Goal: Transaction & Acquisition: Obtain resource

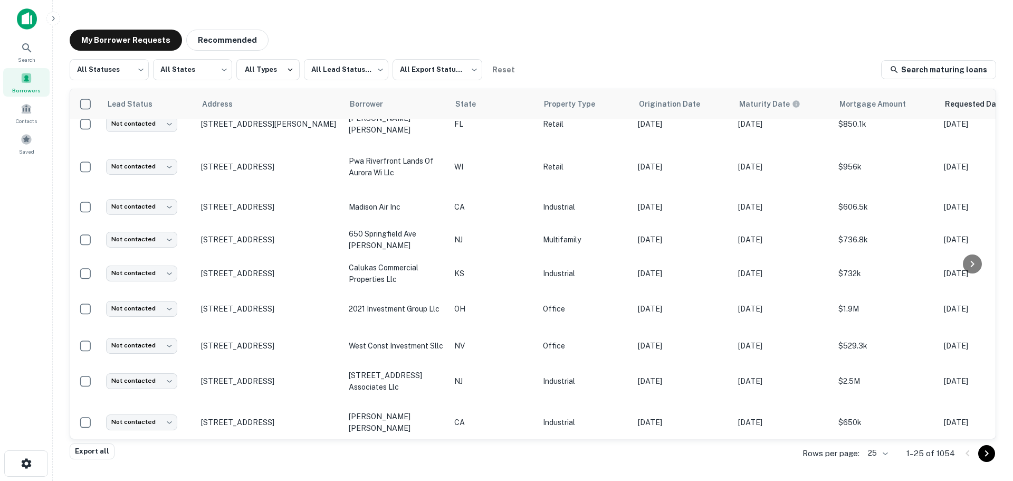
scroll to position [572, 250]
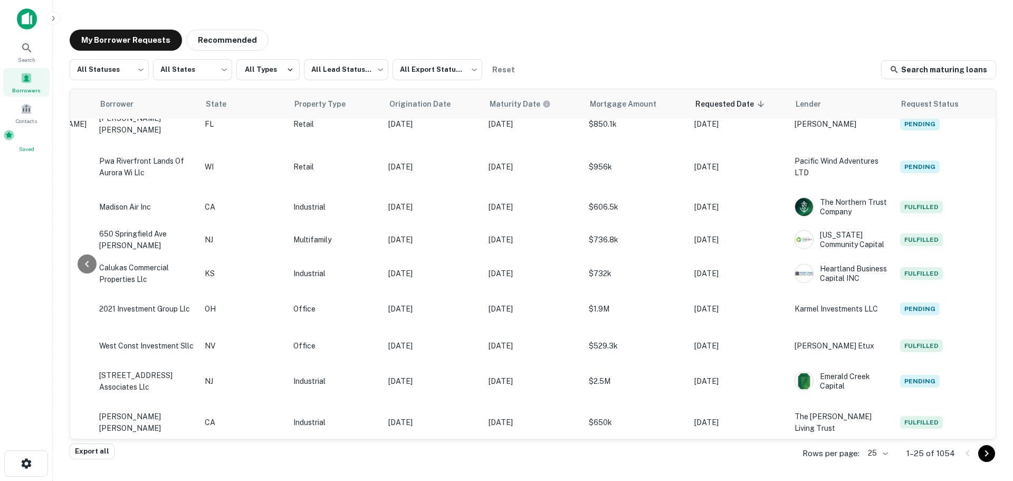
click at [15, 139] on span at bounding box center [9, 135] width 12 height 12
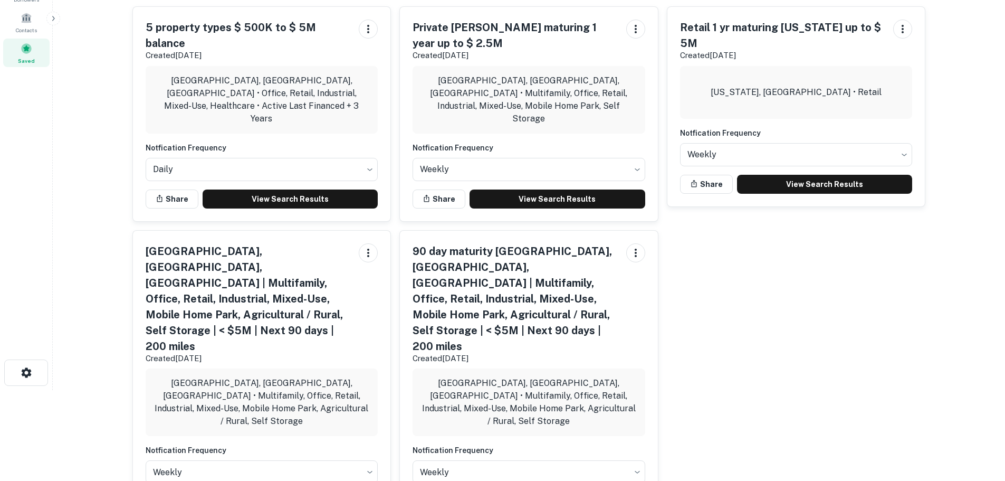
scroll to position [92, 0]
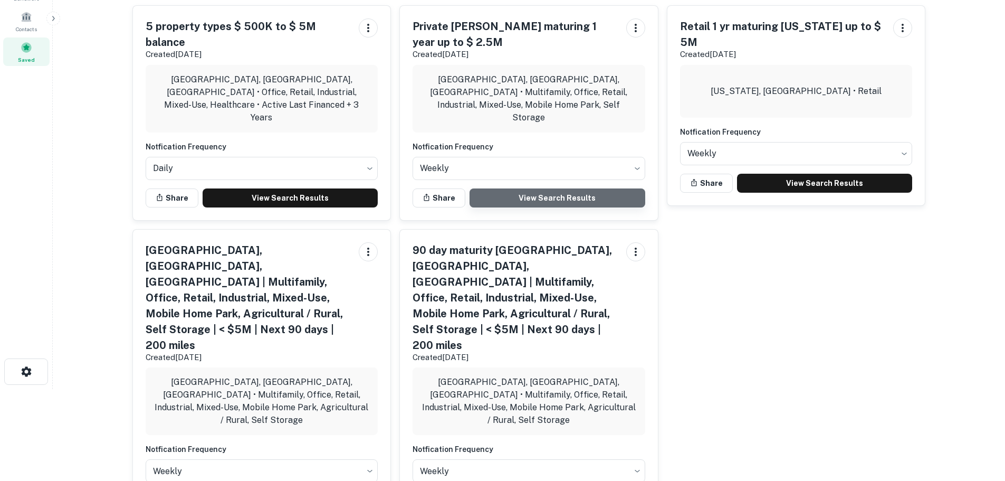
click at [553, 188] on link "View Search Results" at bounding box center [558, 197] width 176 height 19
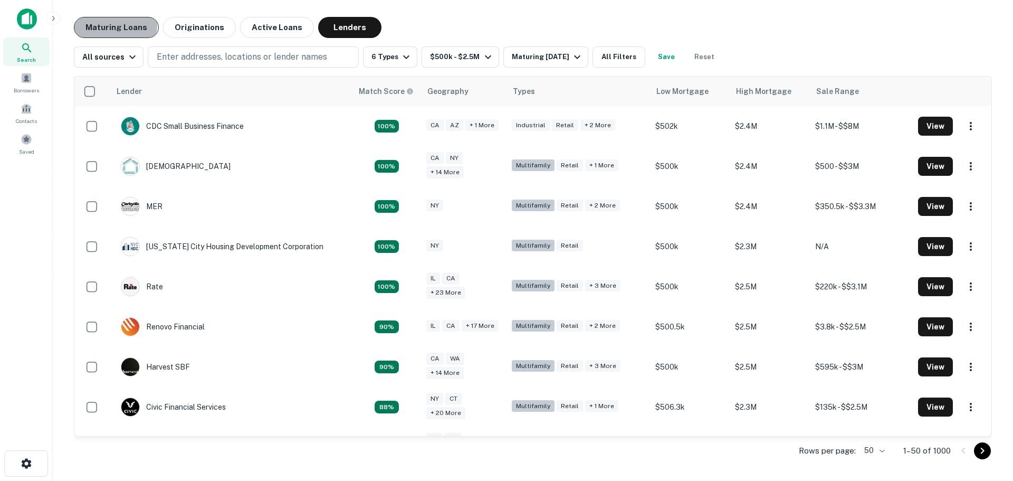
click at [96, 24] on button "Maturing Loans" at bounding box center [116, 27] width 85 height 21
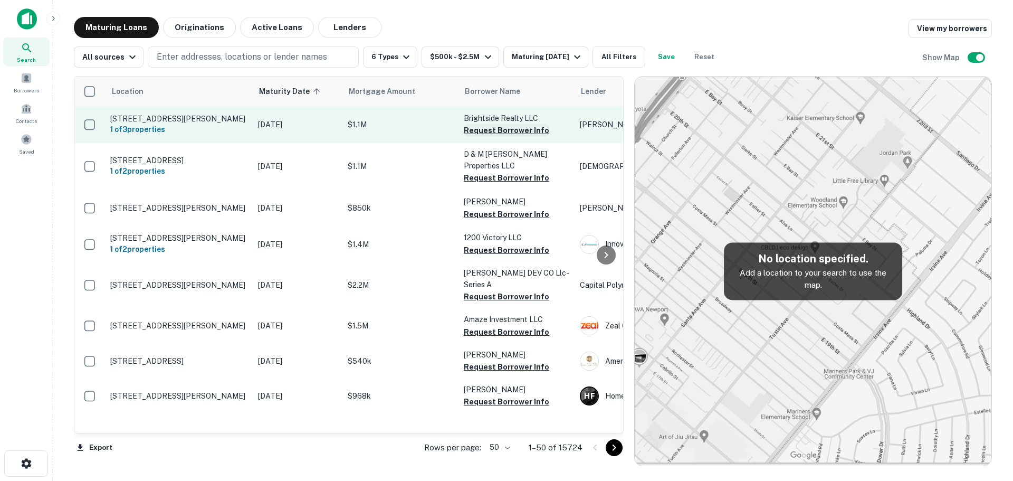
click at [513, 130] on button "Request Borrower Info" at bounding box center [506, 130] width 85 height 13
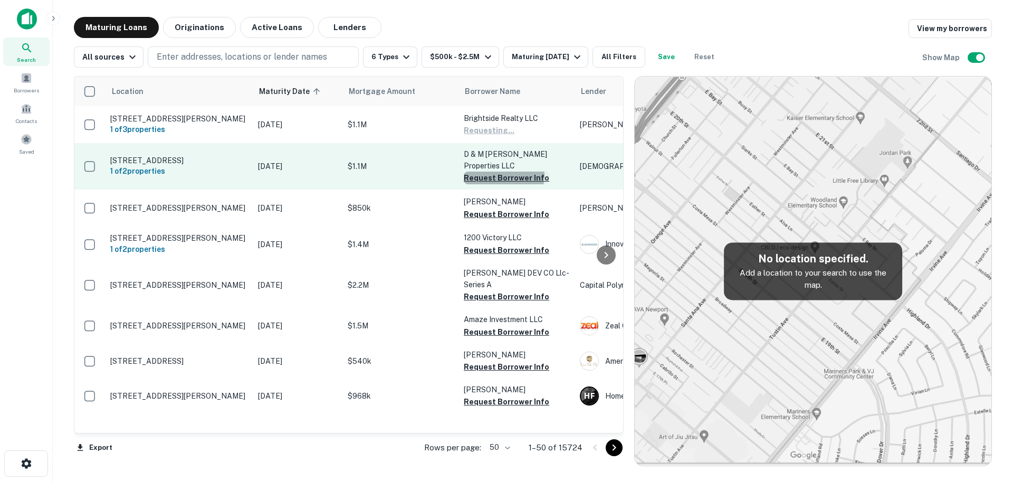
click at [503, 172] on button "Request Borrower Info" at bounding box center [506, 178] width 85 height 13
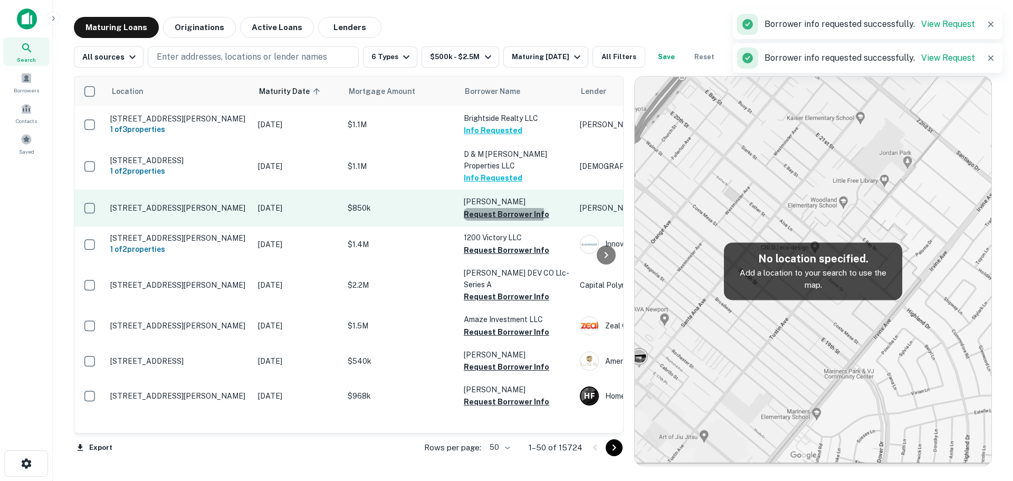
click at [503, 208] on button "Request Borrower Info" at bounding box center [506, 214] width 85 height 13
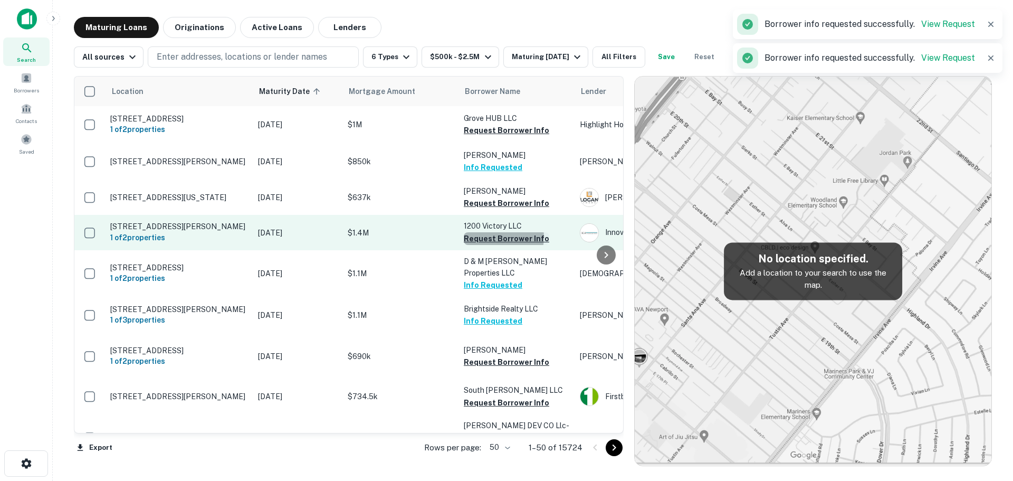
click at [501, 237] on button "Request Borrower Info" at bounding box center [506, 238] width 85 height 13
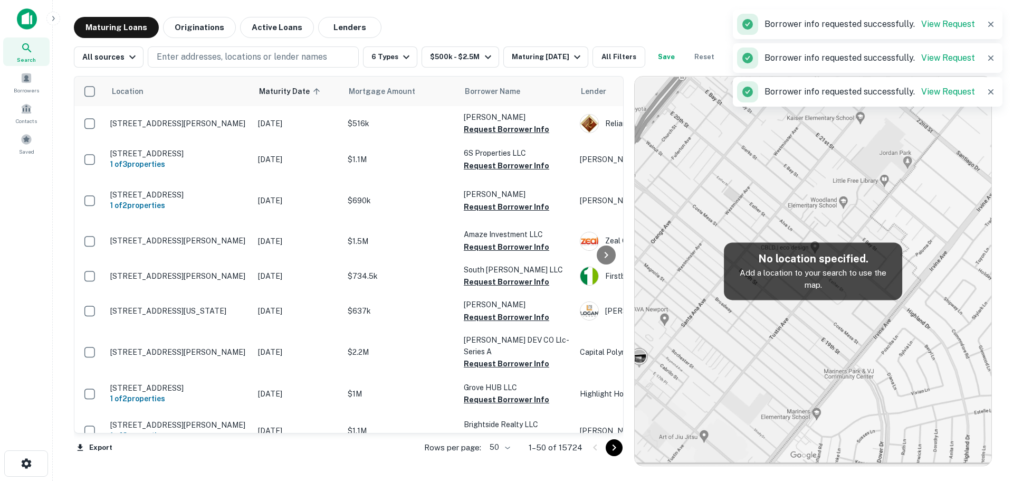
click at [501, 200] on p "Alzghoul Mohammad" at bounding box center [517, 194] width 106 height 12
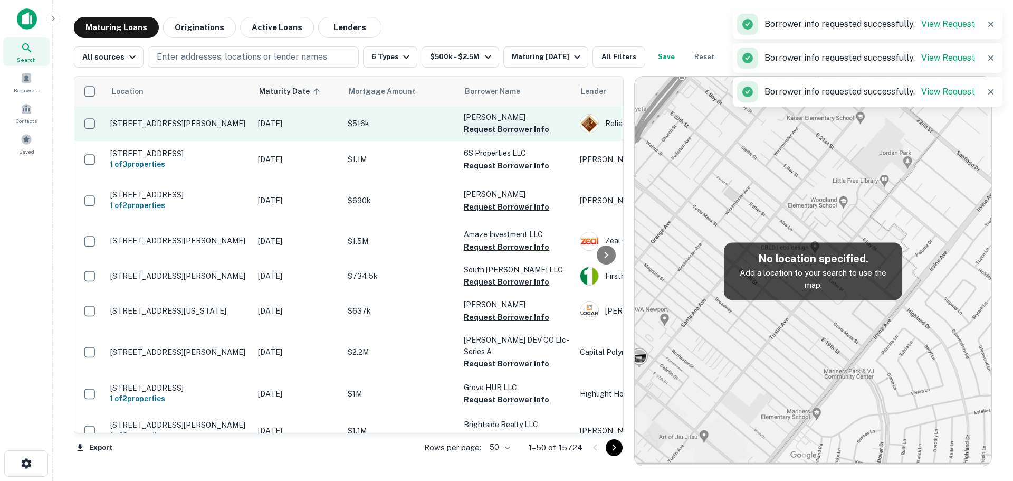
click at [514, 124] on button "Request Borrower Info" at bounding box center [506, 129] width 85 height 13
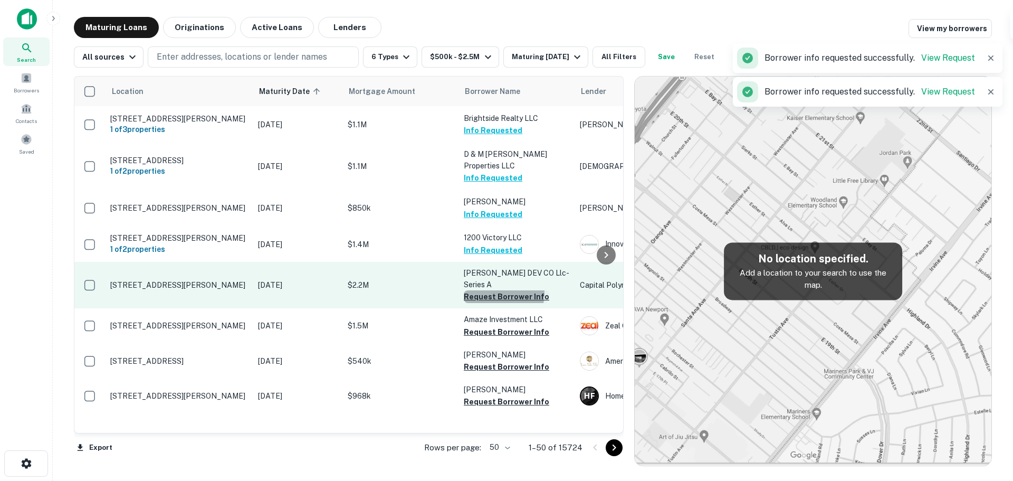
click at [491, 290] on button "Request Borrower Info" at bounding box center [506, 296] width 85 height 13
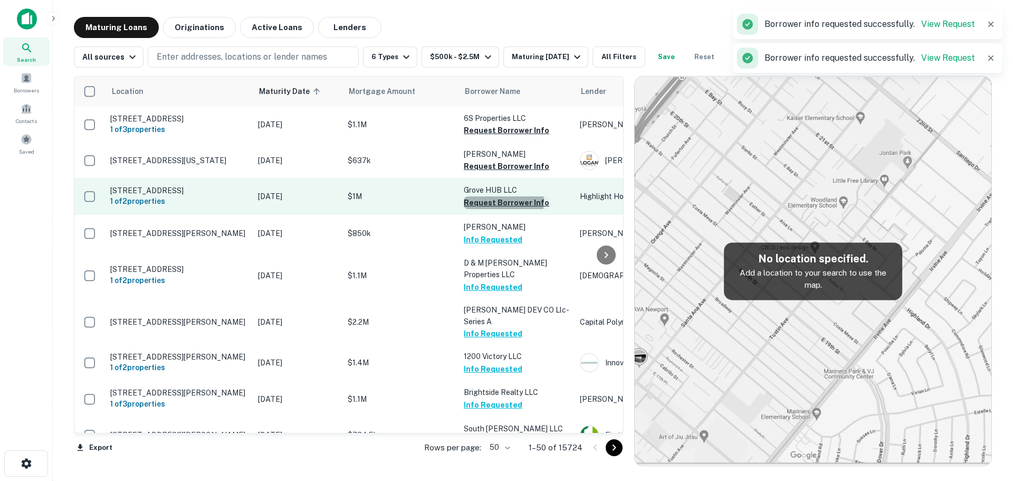
click at [496, 206] on button "Request Borrower Info" at bounding box center [506, 202] width 85 height 13
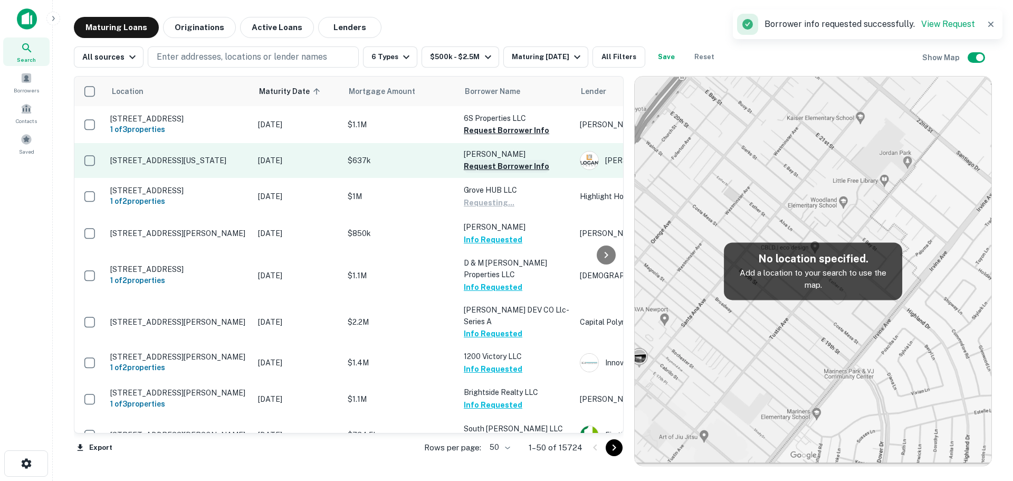
click at [500, 173] on button "Request Borrower Info" at bounding box center [506, 166] width 85 height 13
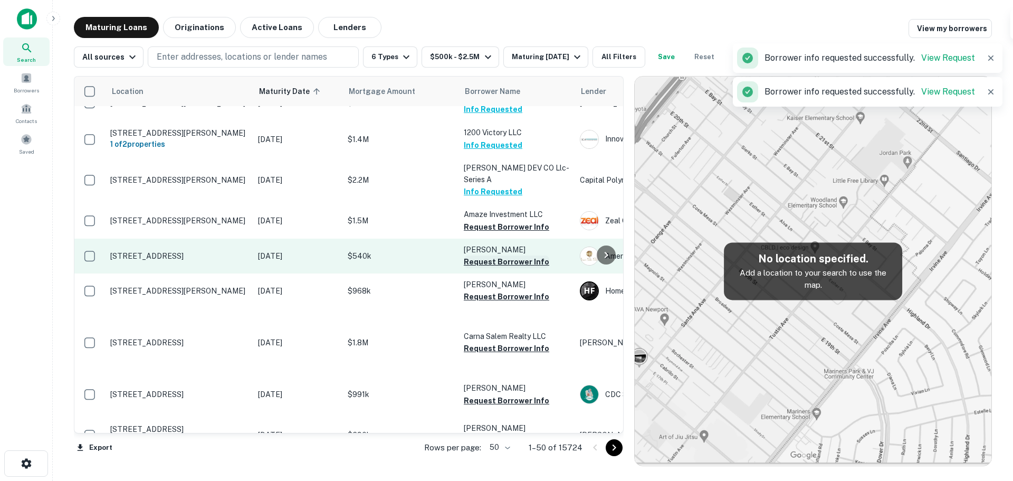
scroll to position [106, 0]
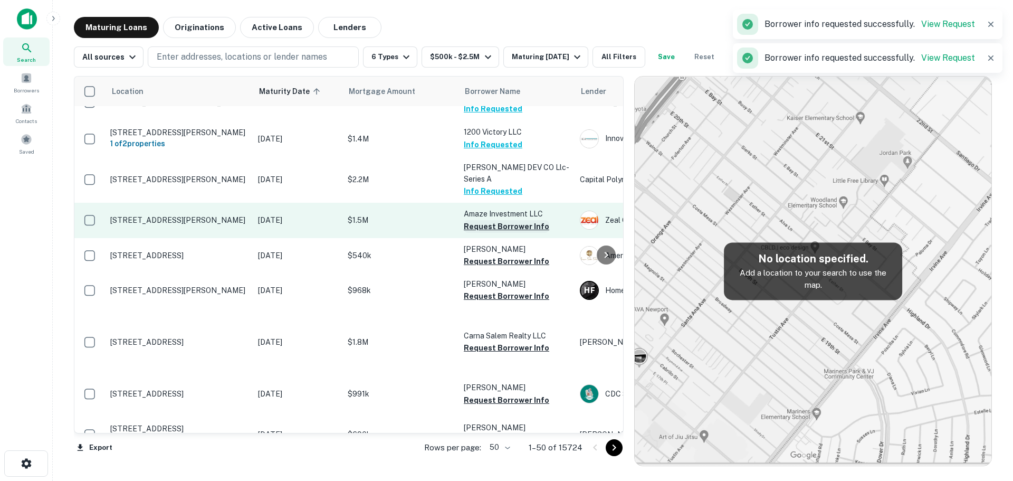
click at [509, 220] on button "Request Borrower Info" at bounding box center [506, 226] width 85 height 13
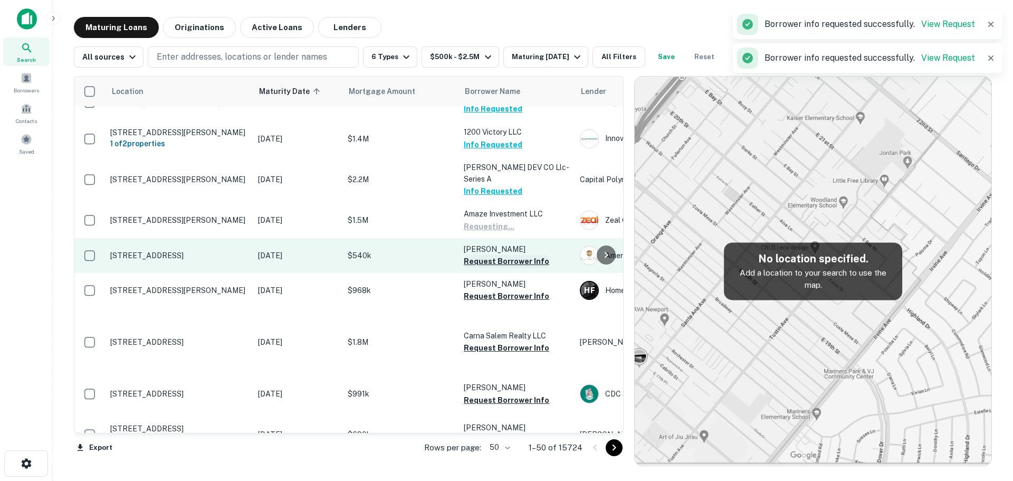
click at [507, 255] on button "Request Borrower Info" at bounding box center [506, 261] width 85 height 13
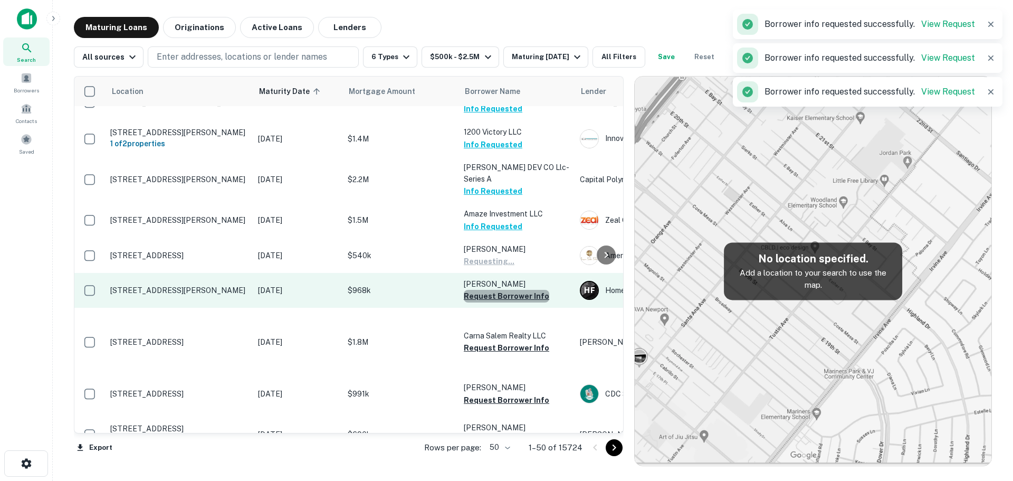
click at [506, 290] on button "Request Borrower Info" at bounding box center [506, 296] width 85 height 13
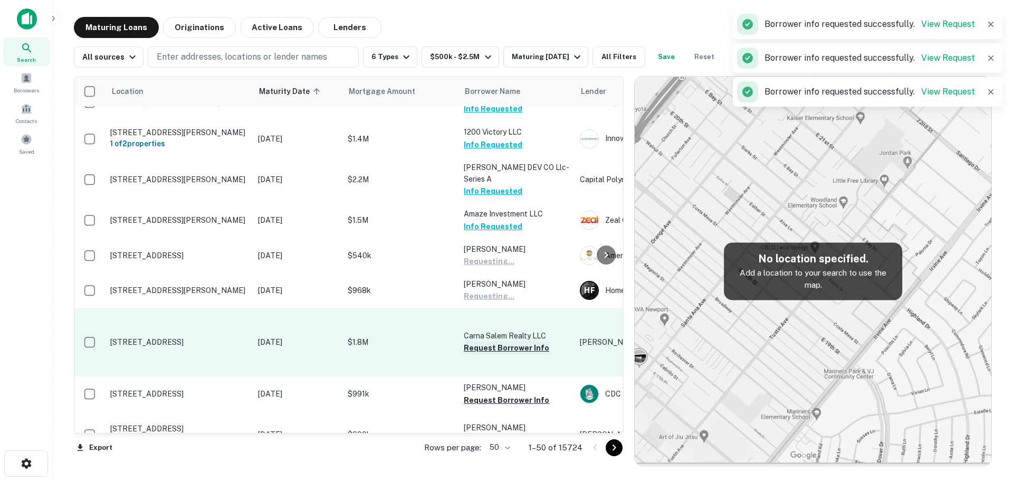
click at [497, 341] on button "Request Borrower Info" at bounding box center [506, 347] width 85 height 13
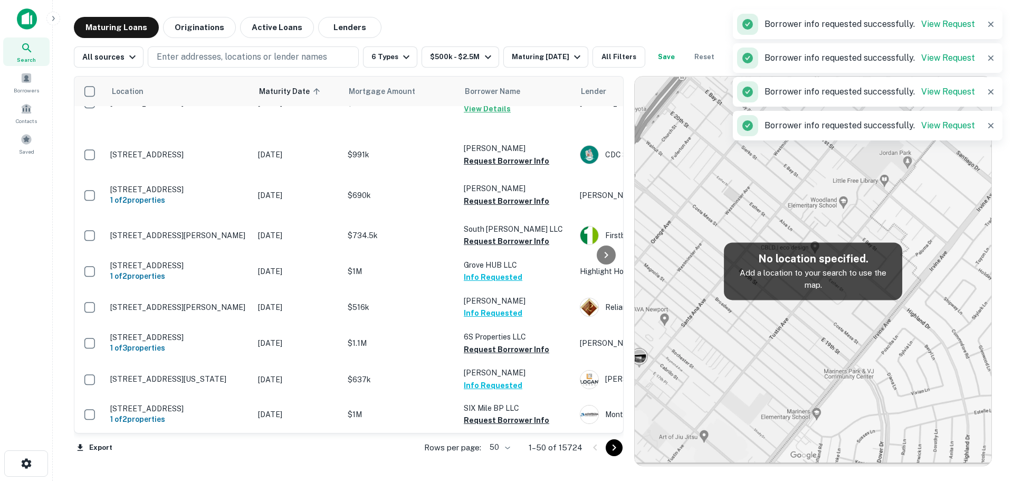
scroll to position [369, 0]
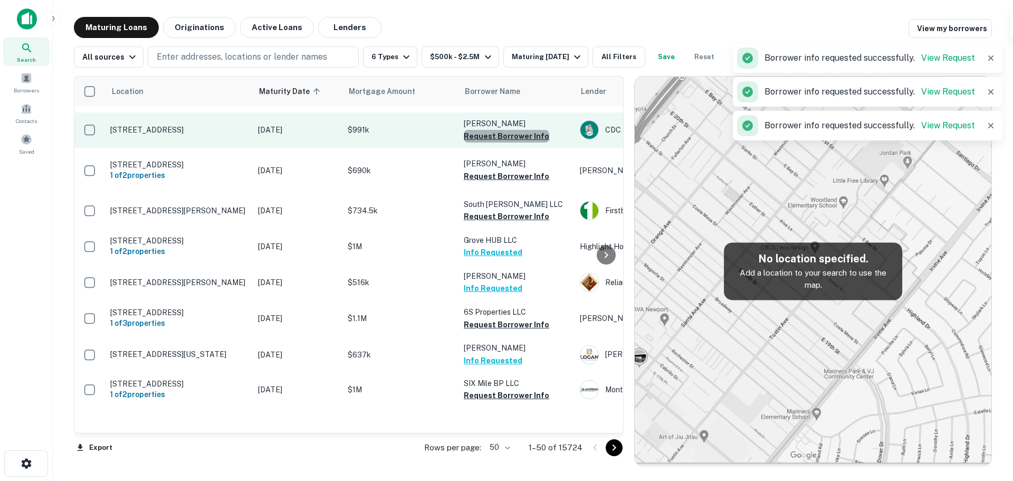
click at [512, 130] on button "Request Borrower Info" at bounding box center [506, 136] width 85 height 13
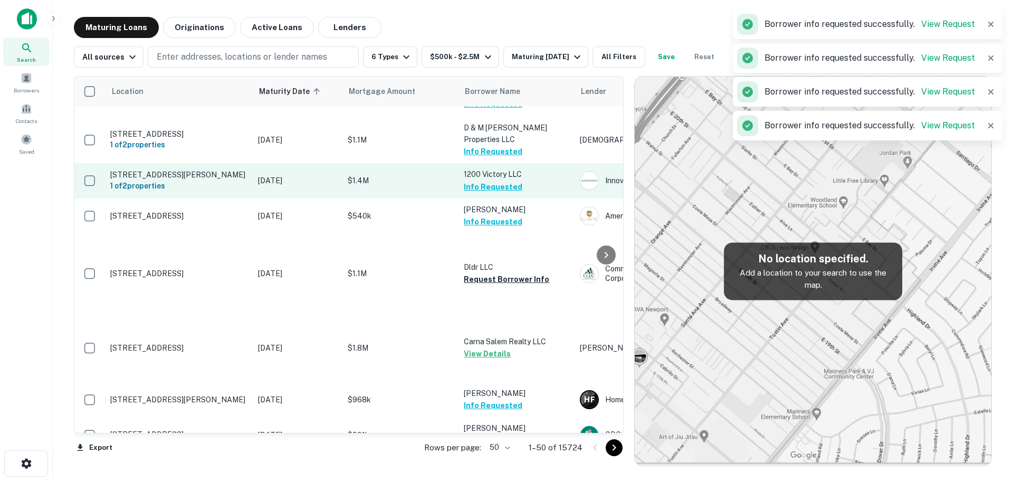
click at [507, 168] on p "1200 Victory LLC" at bounding box center [517, 174] width 106 height 12
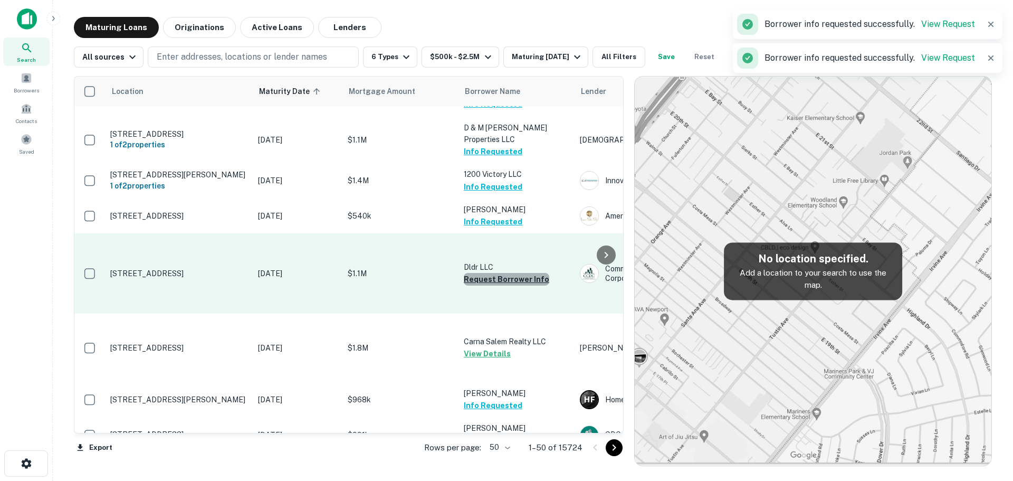
click at [507, 273] on button "Request Borrower Info" at bounding box center [506, 279] width 85 height 13
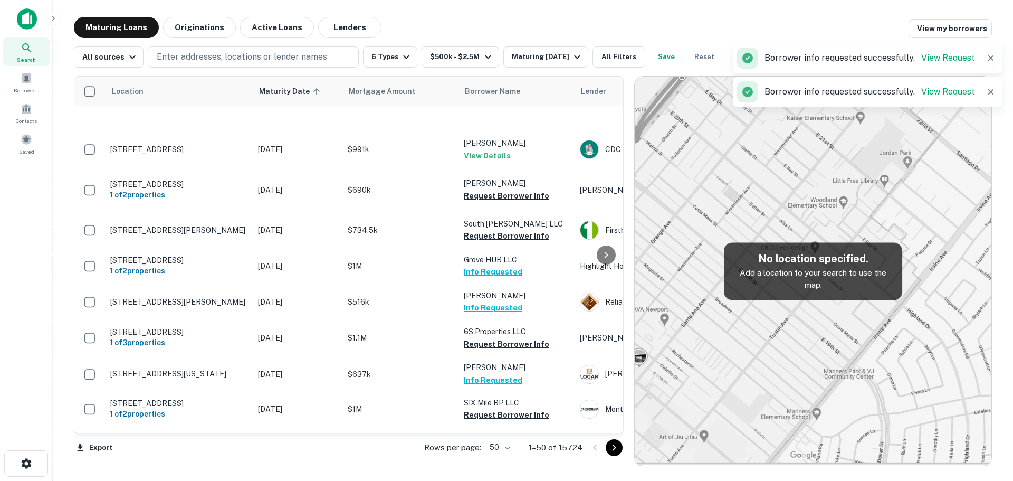
scroll to position [321, 0]
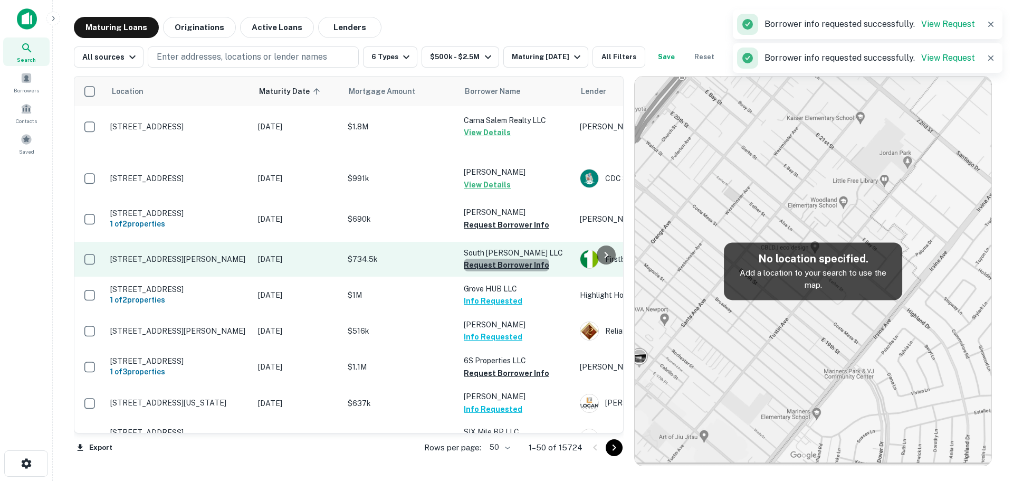
click at [518, 259] on button "Request Borrower Info" at bounding box center [506, 265] width 85 height 13
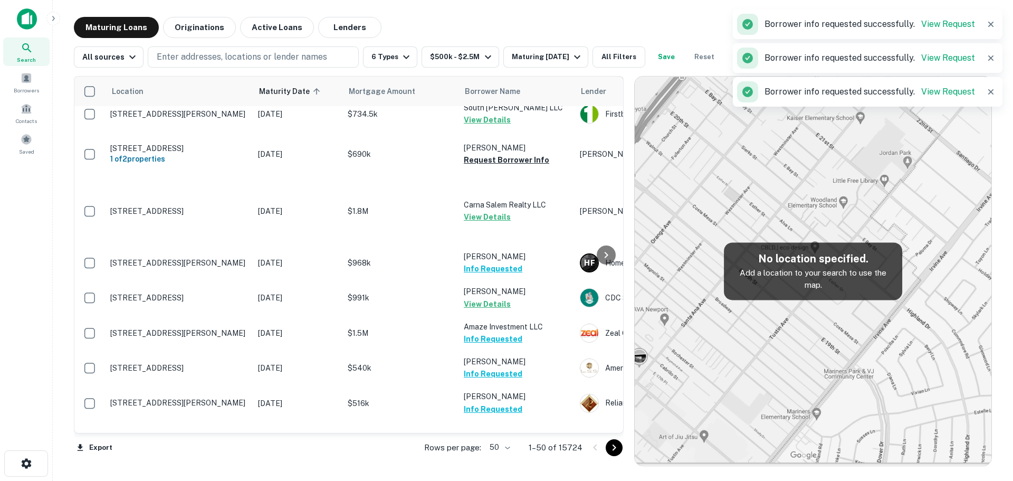
click at [511, 208] on td "Carna Salem Realty LLC View Details" at bounding box center [517, 211] width 116 height 69
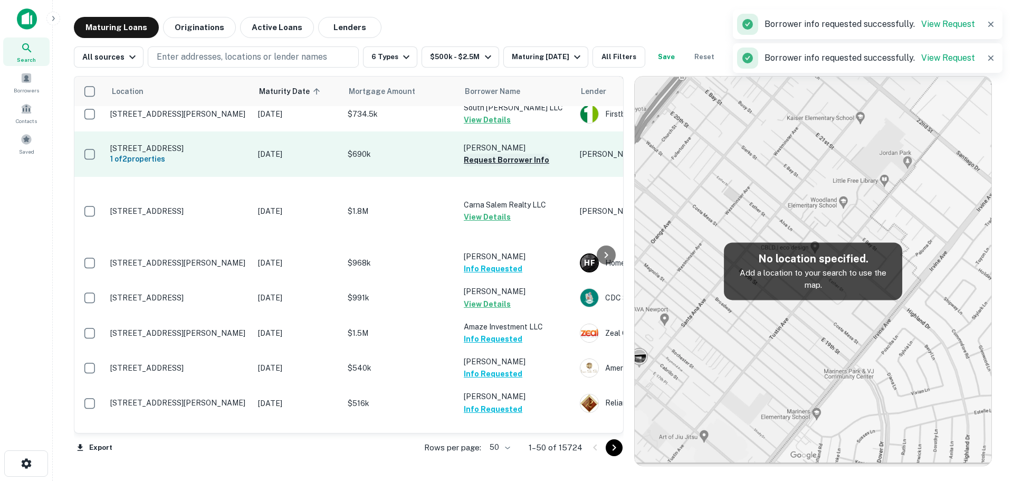
click at [513, 154] on button "Request Borrower Info" at bounding box center [506, 160] width 85 height 13
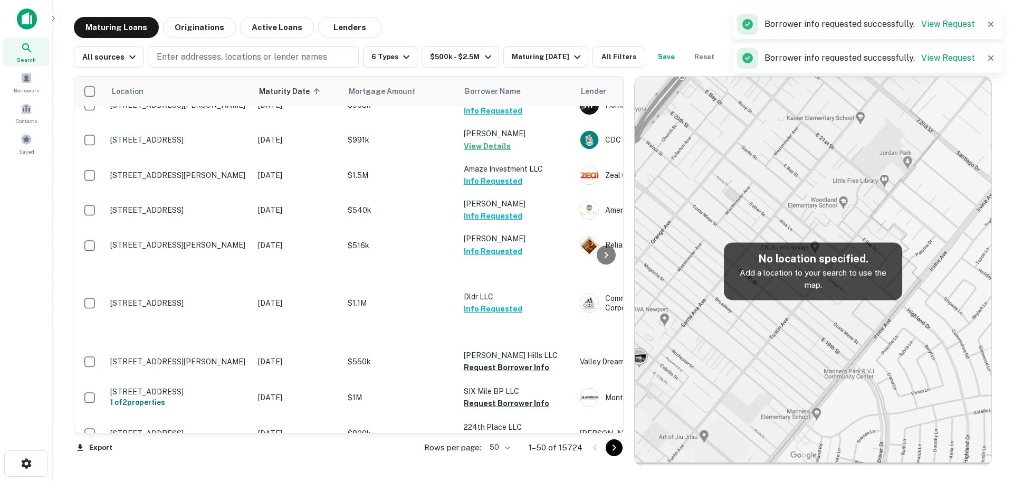
scroll to position [479, 0]
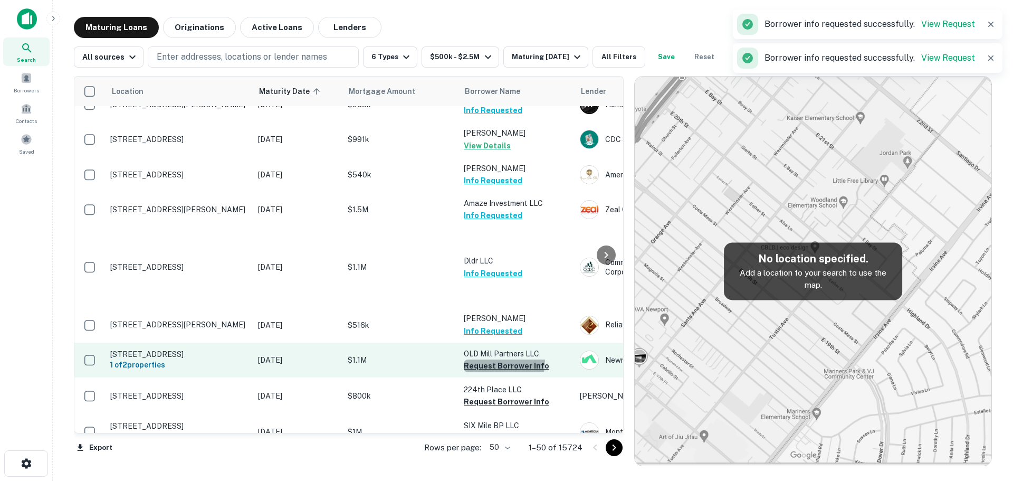
click at [489, 359] on button "Request Borrower Info" at bounding box center [506, 365] width 85 height 13
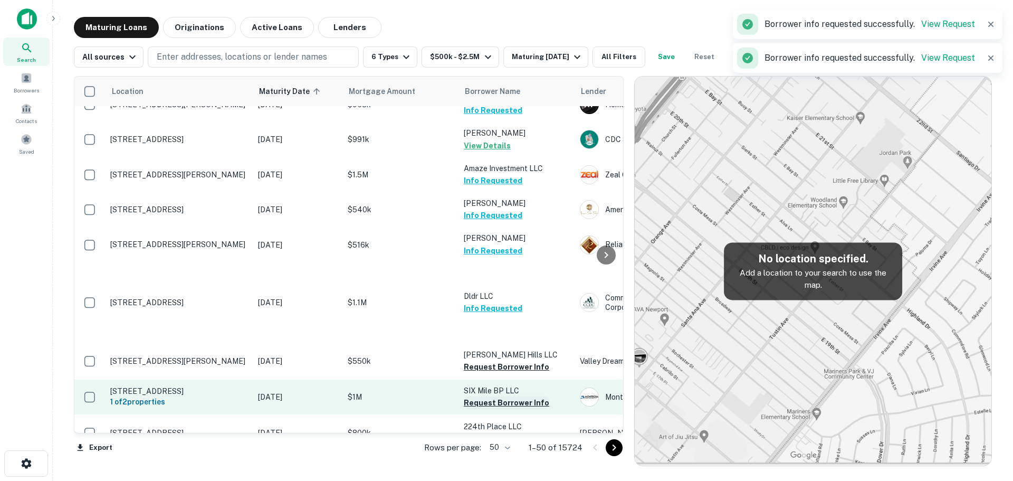
click at [494, 396] on button "Request Borrower Info" at bounding box center [506, 402] width 85 height 13
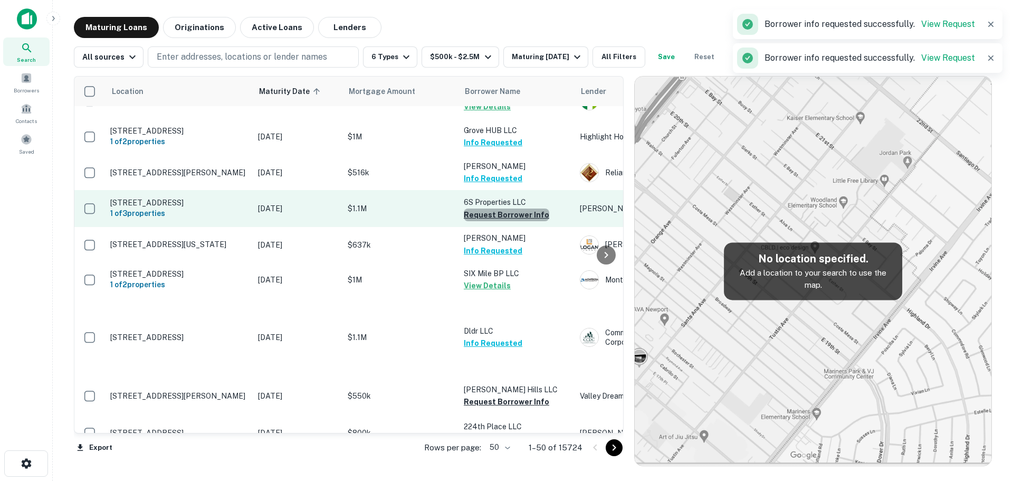
click at [517, 208] on button "Request Borrower Info" at bounding box center [506, 214] width 85 height 13
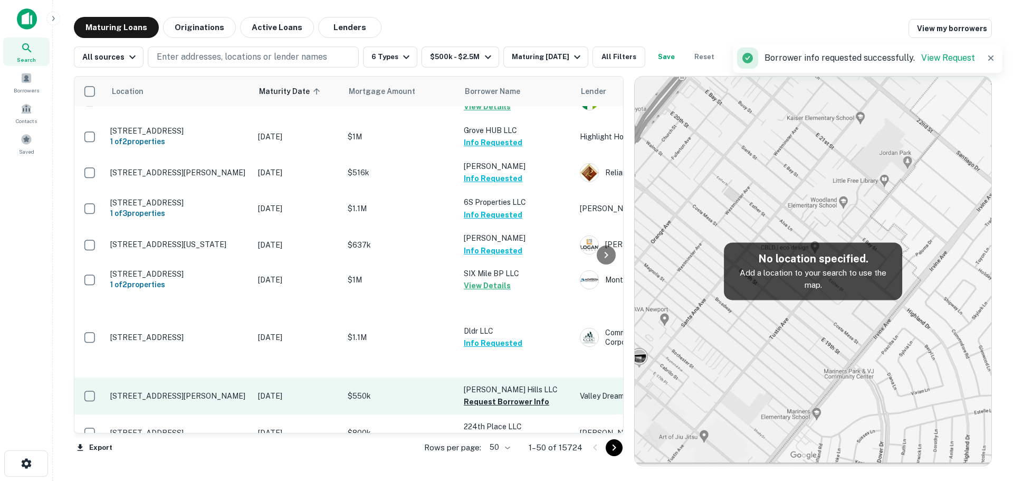
click at [543, 394] on td "Collier Hills LLC Request Borrower Info" at bounding box center [517, 395] width 116 height 37
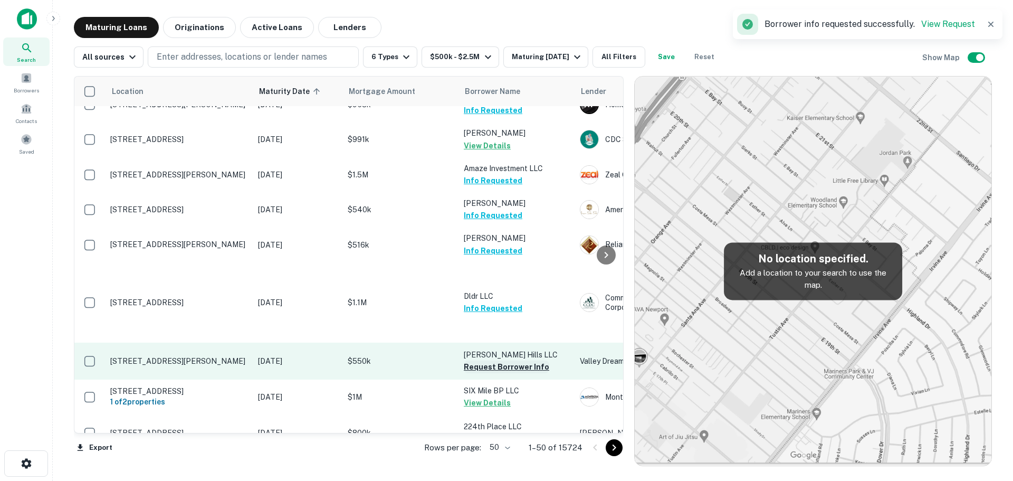
click at [515, 360] on button "Request Borrower Info" at bounding box center [506, 366] width 85 height 13
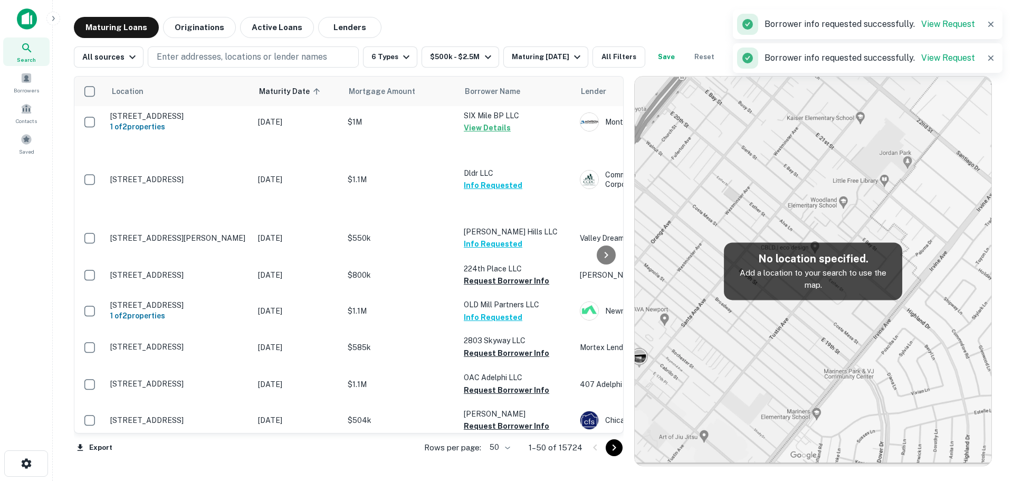
scroll to position [638, 0]
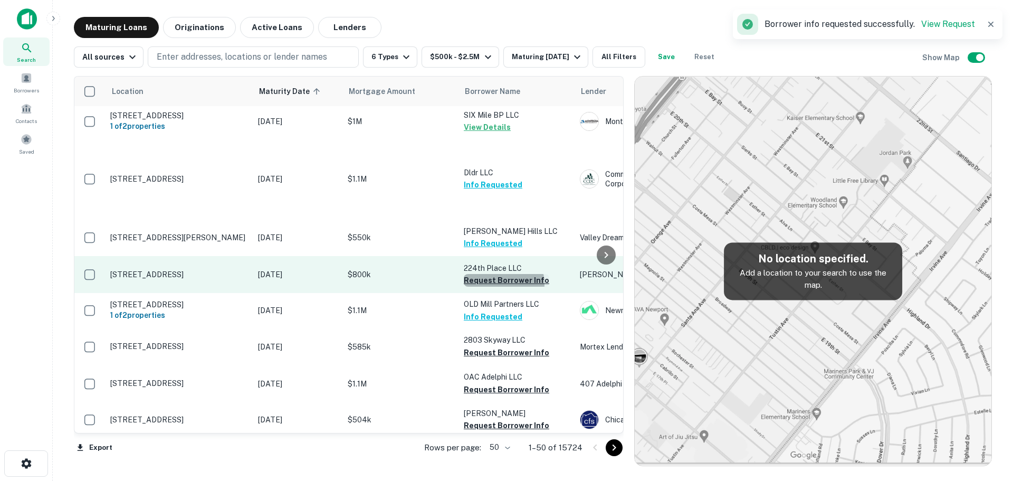
click at [502, 279] on button "Request Borrower Info" at bounding box center [506, 280] width 85 height 13
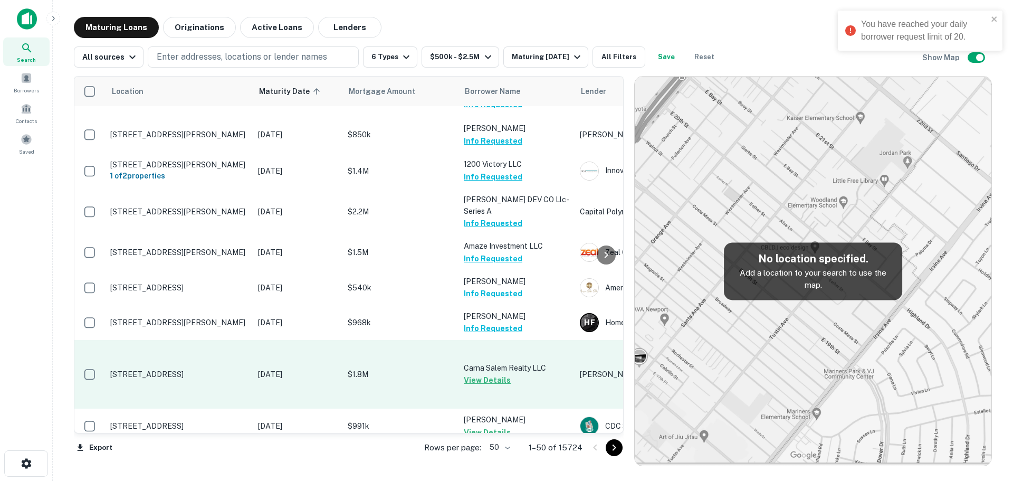
scroll to position [0, 0]
